Goal: Information Seeking & Learning: Learn about a topic

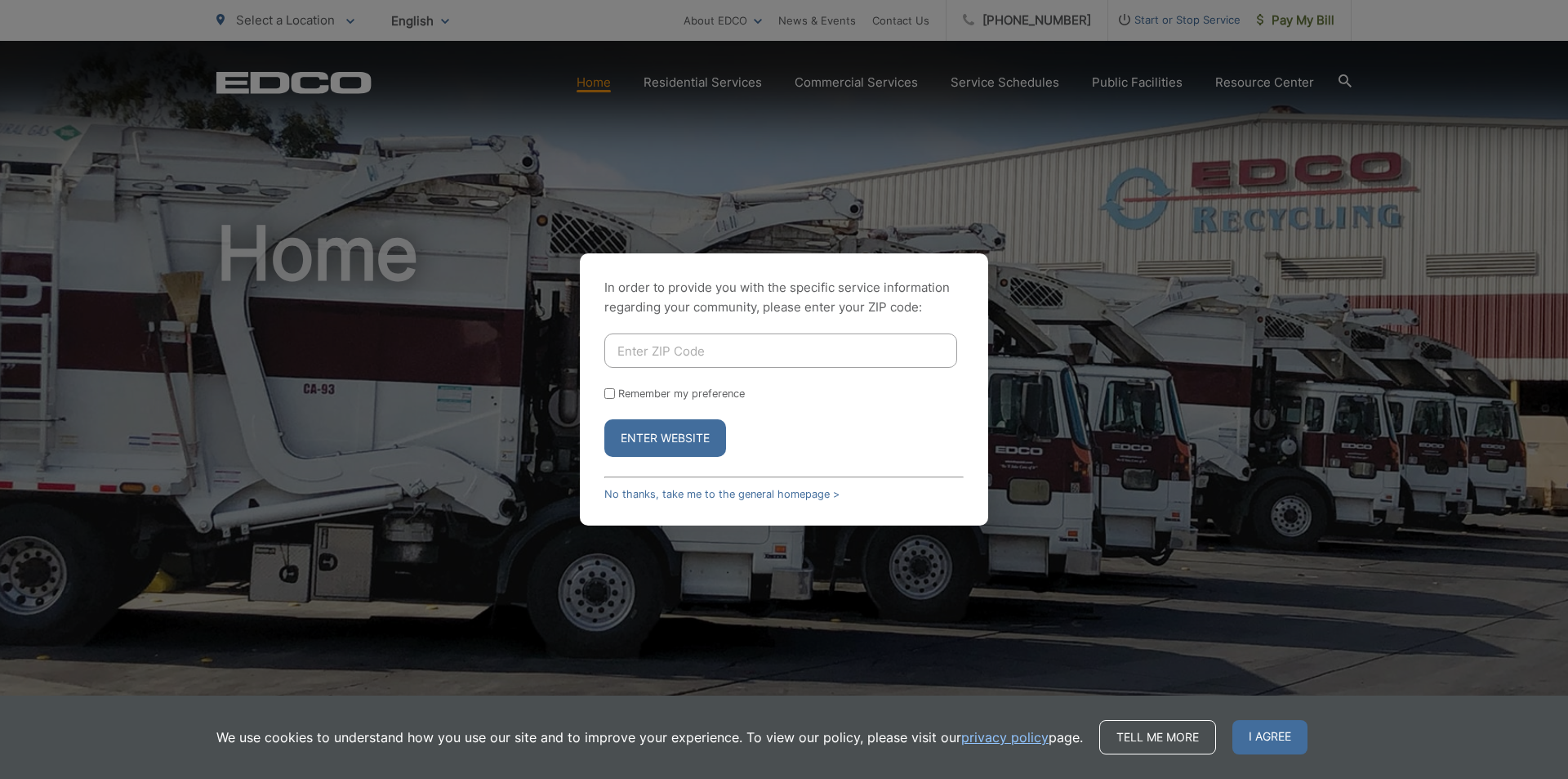
click at [338, 317] on div "In order to provide you with the specific service information regarding your co…" at bounding box center [784, 389] width 1568 height 779
click at [666, 442] on button "Enter Website" at bounding box center [664, 438] width 122 height 38
click at [1268, 741] on span "I agree" at bounding box center [1270, 737] width 75 height 35
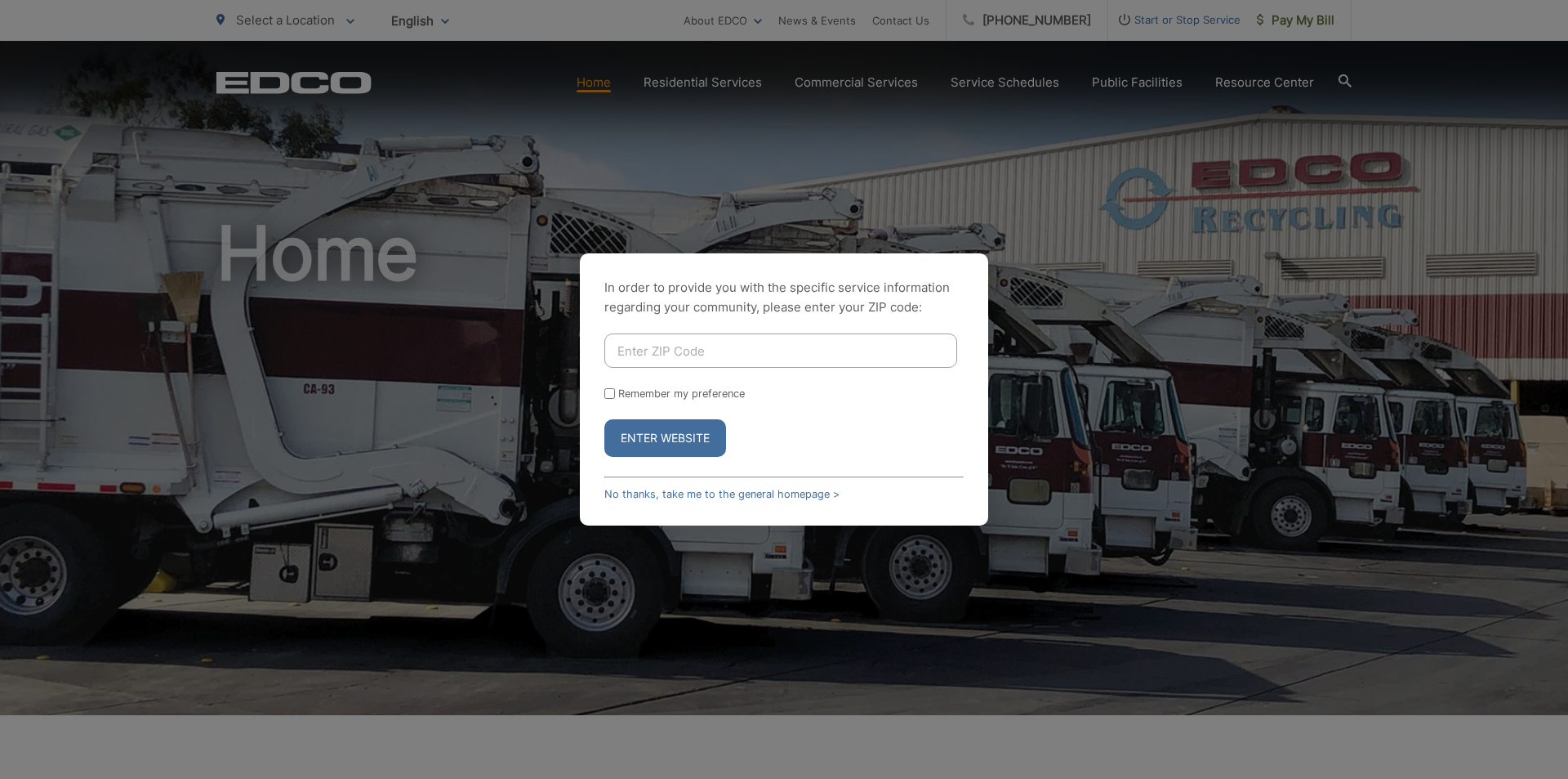
drag, startPoint x: 586, startPoint y: 135, endPoint x: 605, endPoint y: 76, distance: 62.0
click at [590, 130] on div "In order to provide you with the specific service information regarding your co…" at bounding box center [784, 389] width 1568 height 779
click at [605, 76] on div "In order to provide you with the specific service information regarding your co…" at bounding box center [784, 389] width 1568 height 779
click at [599, 91] on div "In order to provide you with the specific service information regarding your co…" at bounding box center [784, 389] width 1568 height 779
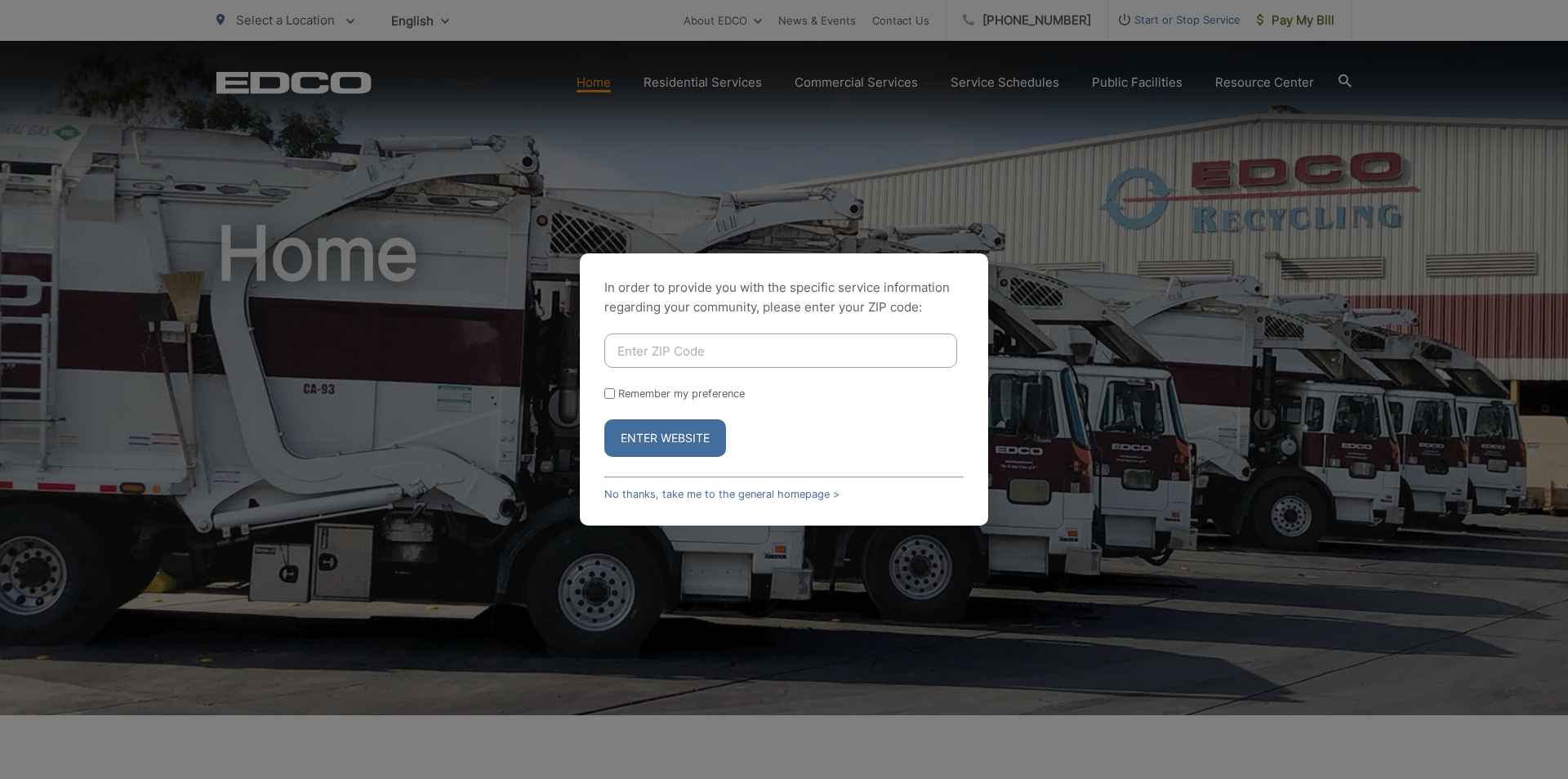
click at [663, 342] on input "Enter ZIP Code" at bounding box center [781, 350] width 353 height 35
click at [604, 419] on button "Enter Website" at bounding box center [664, 438] width 122 height 38
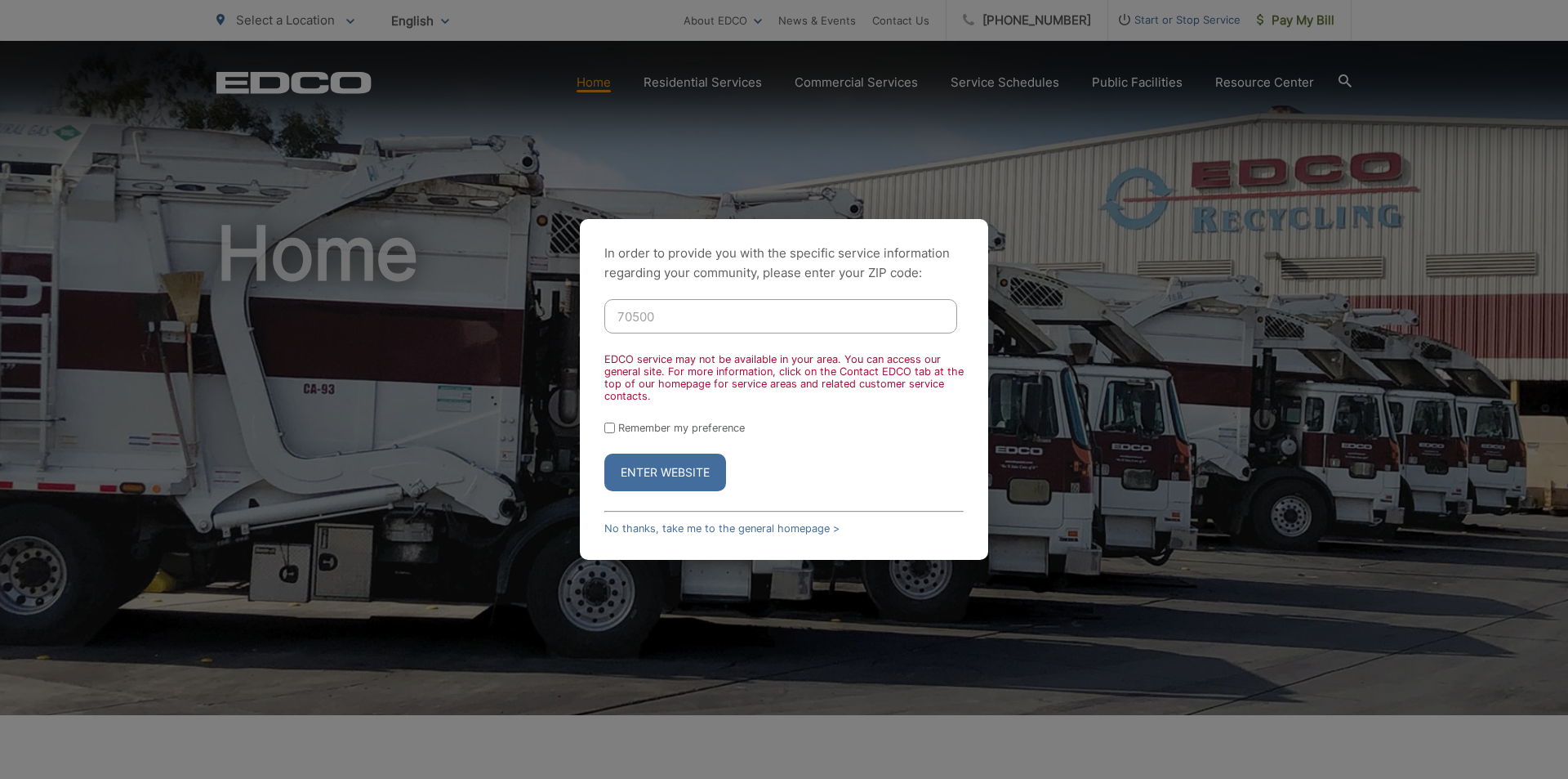
click at [707, 323] on input "70500" at bounding box center [781, 316] width 353 height 35
type input "75008"
click at [604, 454] on button "Enter Website" at bounding box center [664, 472] width 122 height 38
click at [664, 460] on button "Enter Website" at bounding box center [664, 472] width 122 height 38
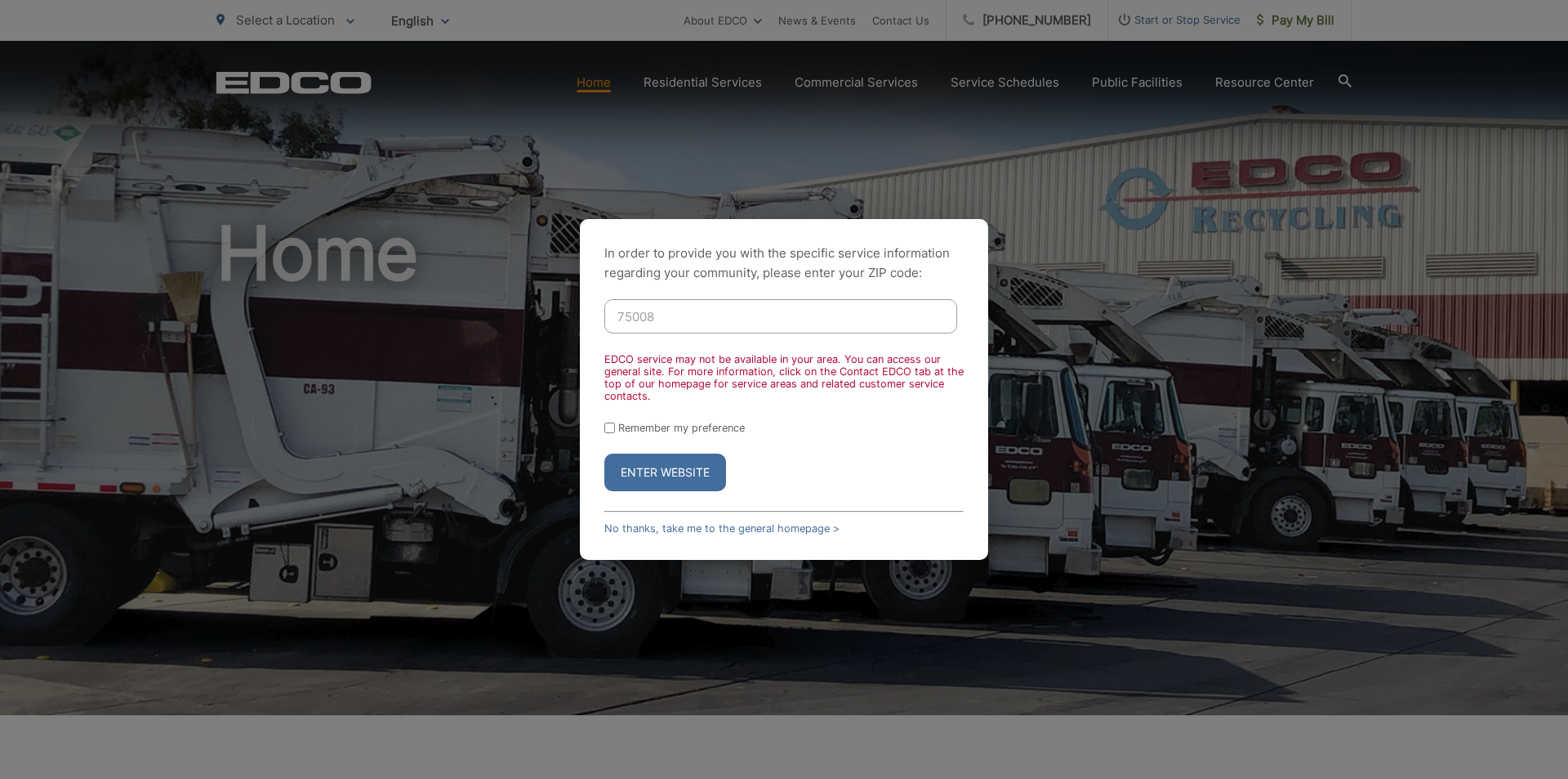
click at [688, 312] on input "75008" at bounding box center [781, 316] width 353 height 35
click at [767, 526] on link "No thanks, take me to the general homepage >" at bounding box center [721, 528] width 235 height 12
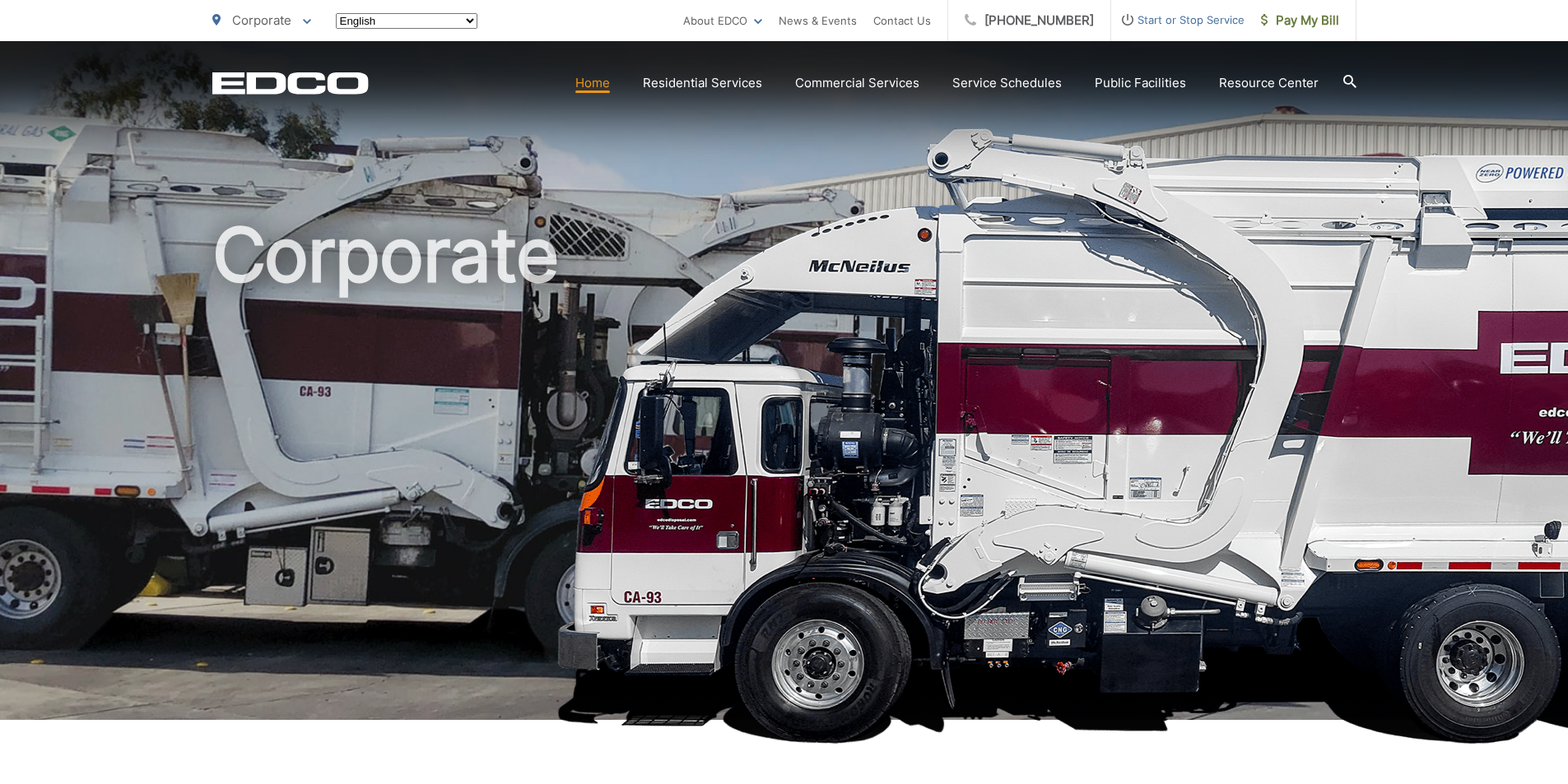
click at [657, 163] on div "Corporate" at bounding box center [784, 380] width 1144 height 678
click at [746, 53] on link "Careers" at bounding box center [722, 59] width 47 height 20
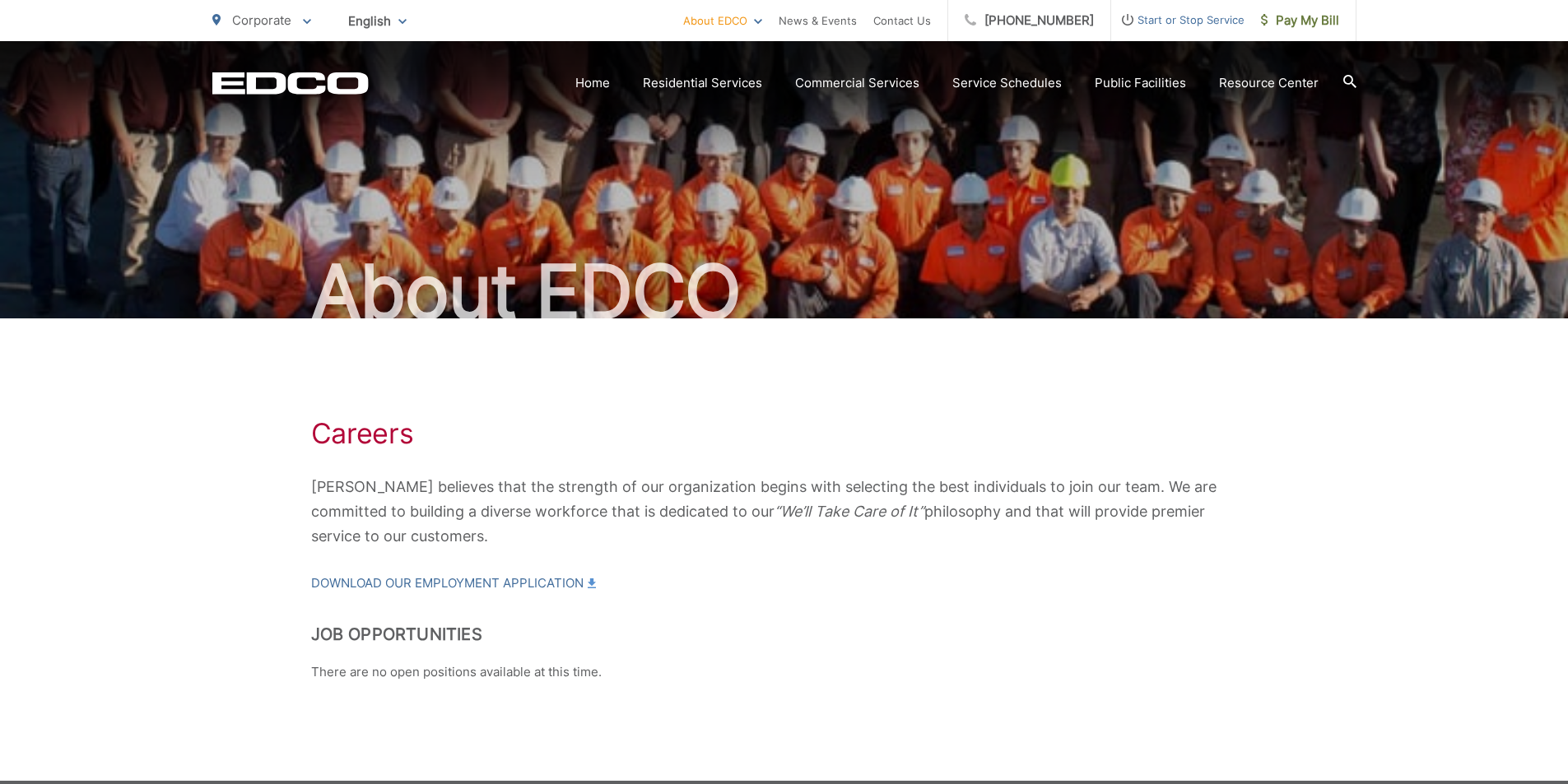
scroll to position [110, 0]
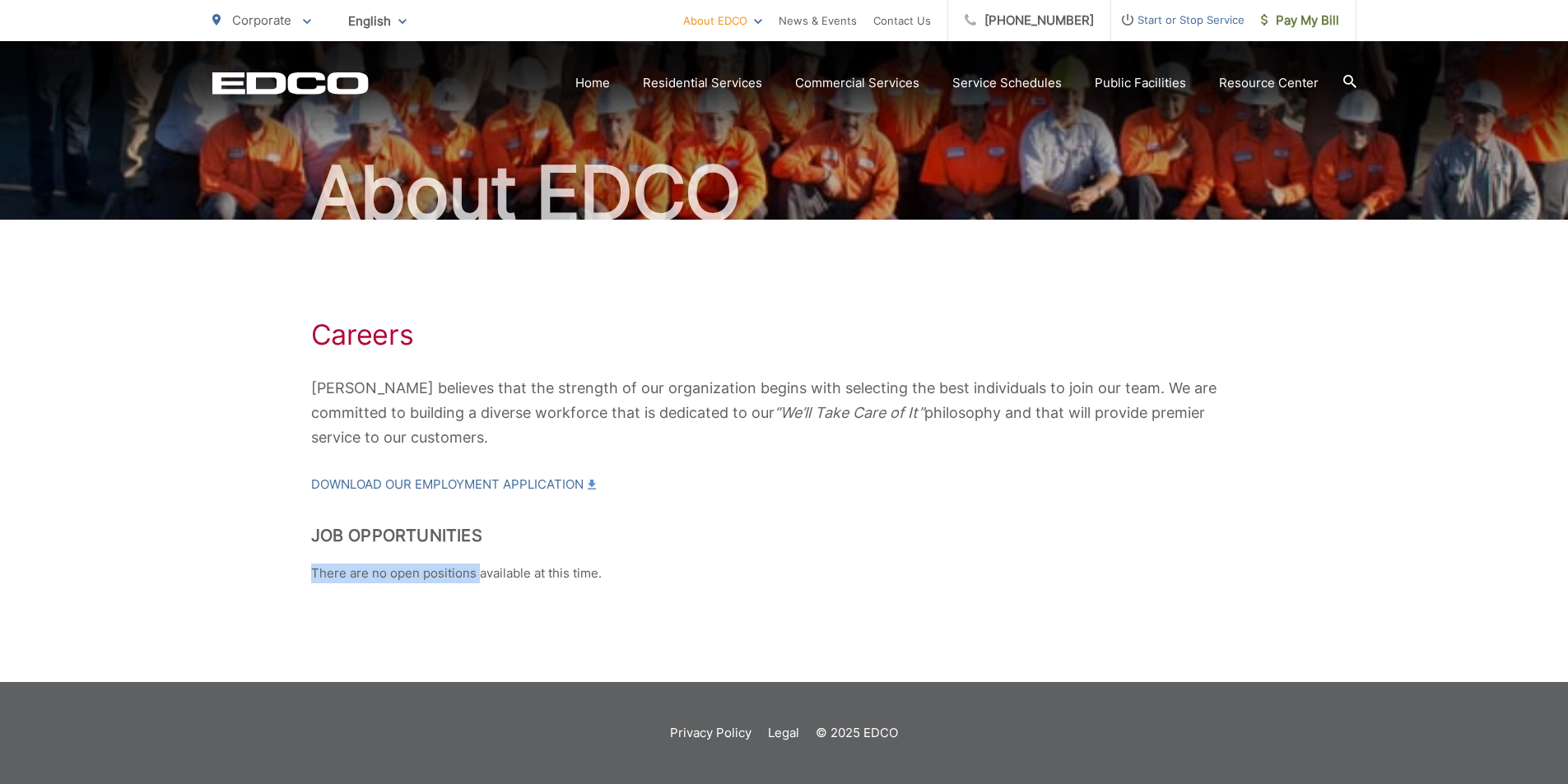
drag, startPoint x: 277, startPoint y: 549, endPoint x: 614, endPoint y: 585, distance: 338.9
click at [565, 594] on div "Careers EDCO believes that the strength of our organization begins with selecti…" at bounding box center [784, 450] width 1144 height 462
click at [581, 526] on h2 "Job Opportunities" at bounding box center [784, 535] width 946 height 20
